Goal: Task Accomplishment & Management: Use online tool/utility

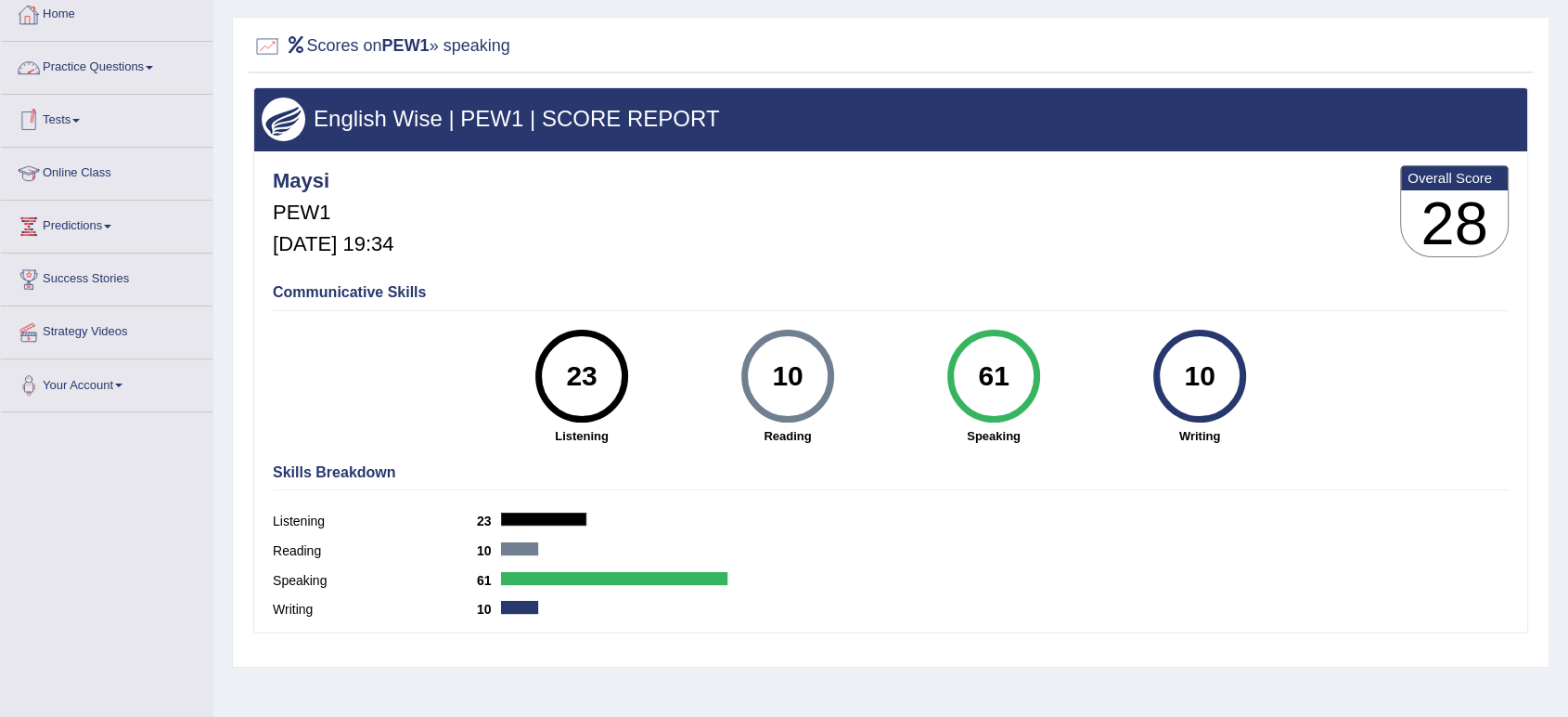
click at [89, 67] on link "Practice Questions" at bounding box center [107, 65] width 212 height 47
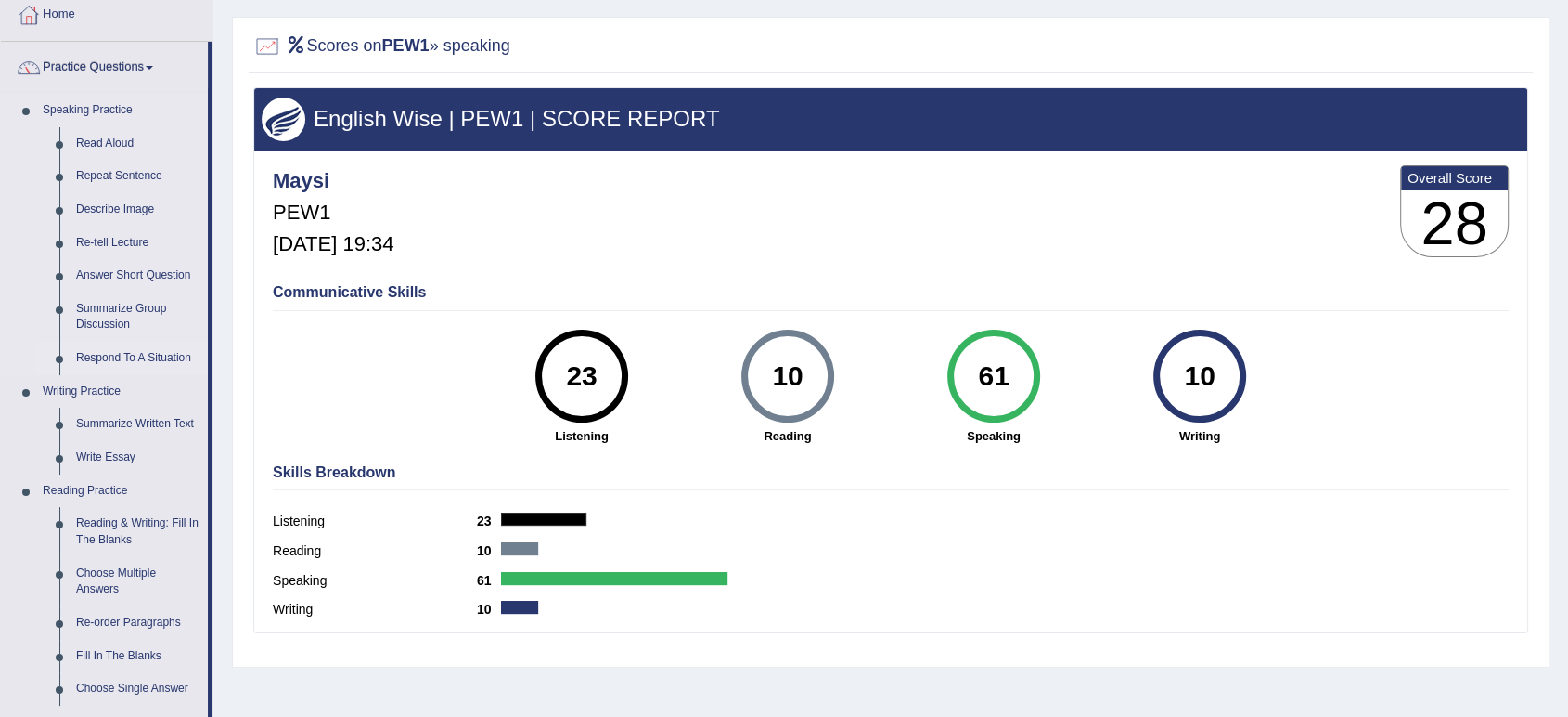
click at [115, 359] on link "Respond To A Situation" at bounding box center [138, 358] width 140 height 33
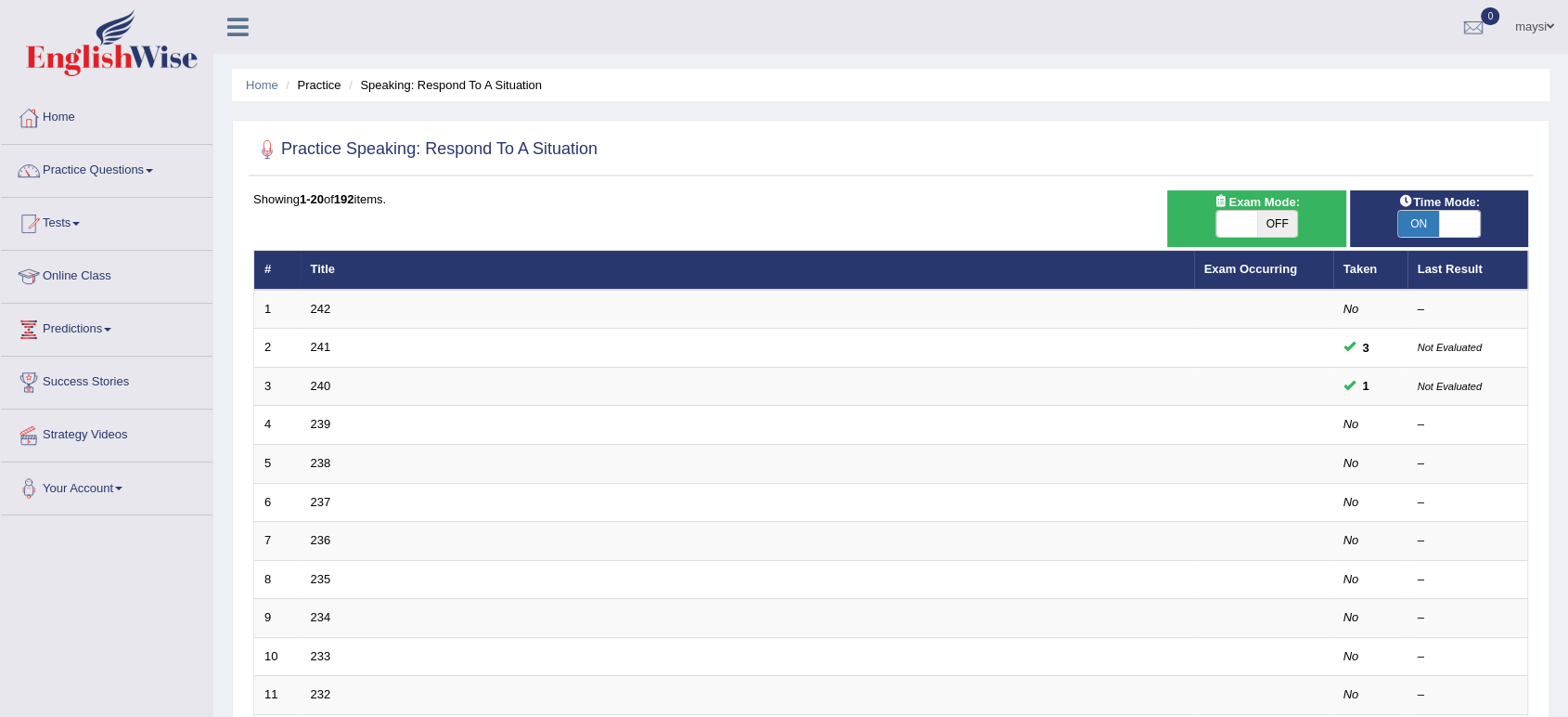
click at [1548, 30] on span at bounding box center [1551, 26] width 8 height 12
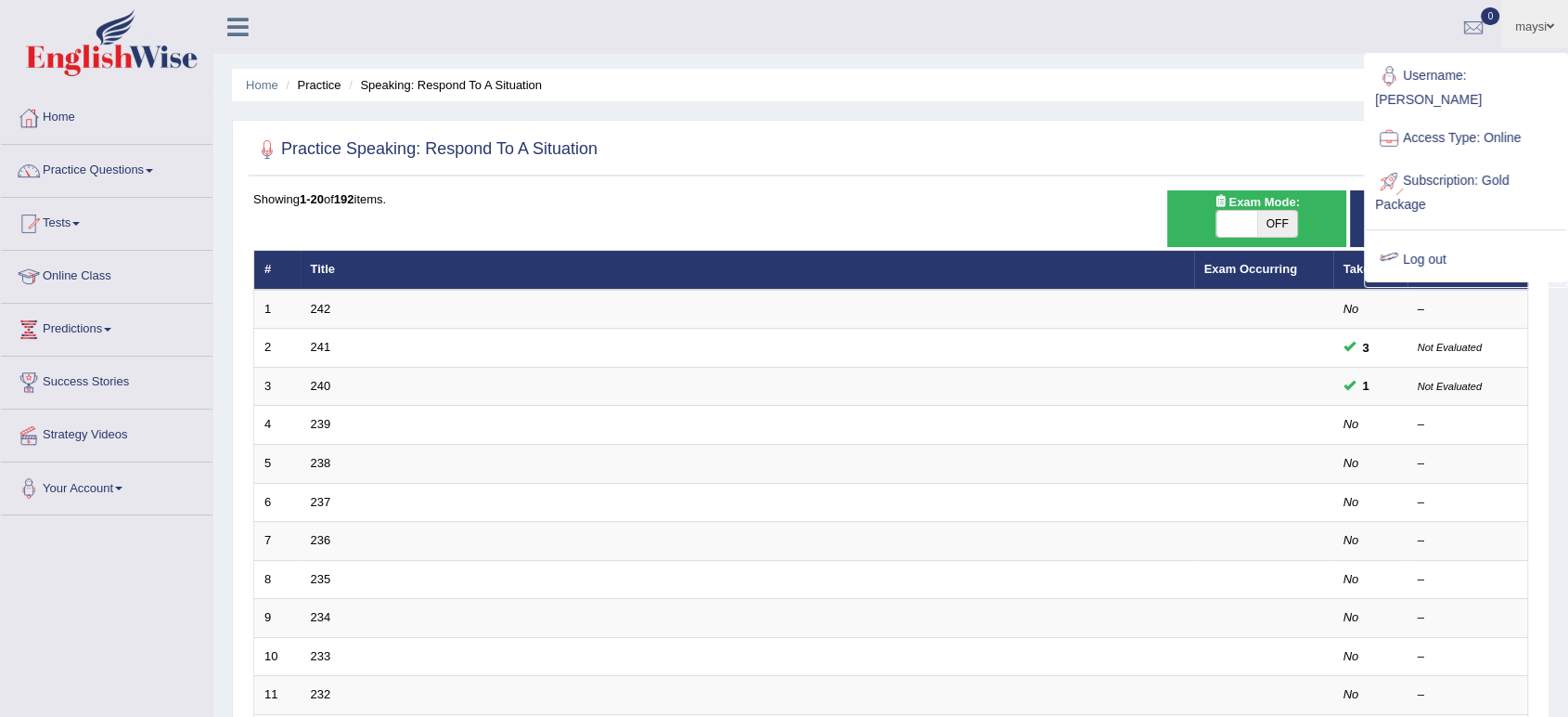
click at [1434, 238] on link "Log out" at bounding box center [1466, 260] width 200 height 43
